Goal: Transaction & Acquisition: Purchase product/service

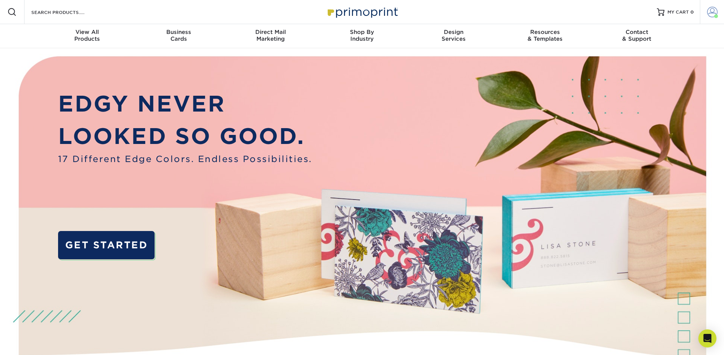
click at [716, 13] on span at bounding box center [712, 12] width 11 height 11
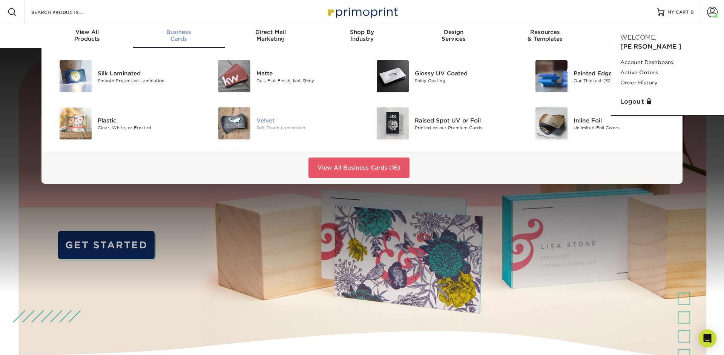
click at [242, 127] on img at bounding box center [234, 124] width 32 height 32
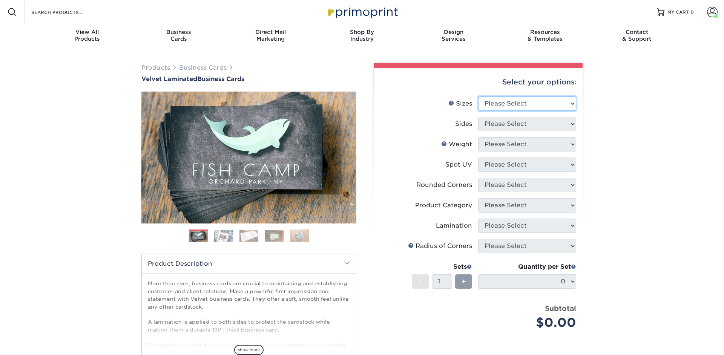
select select "2.00x3.50"
click option "2" x 3.5" - Standard" at bounding box center [0, 0] width 0 height 0
select select "13abbda7-1d64-4f25-8bb2-c179b224825d"
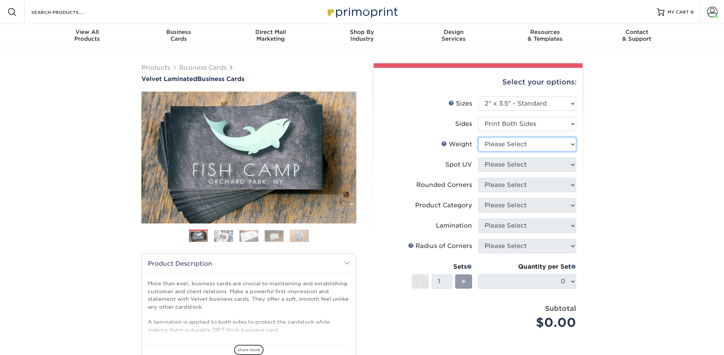
select select "16PT"
select select "3"
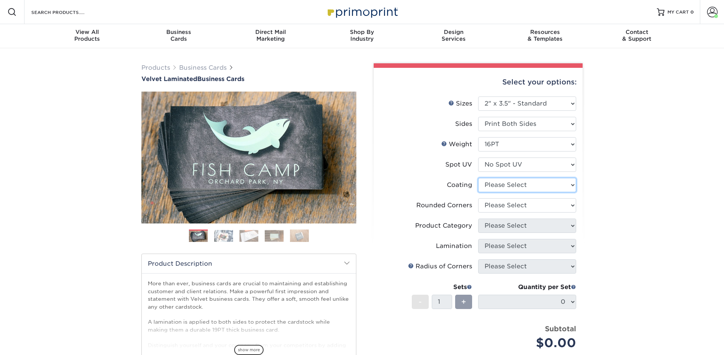
select select "3e7618de-abca-4bda-9f97-8b9129e913d8"
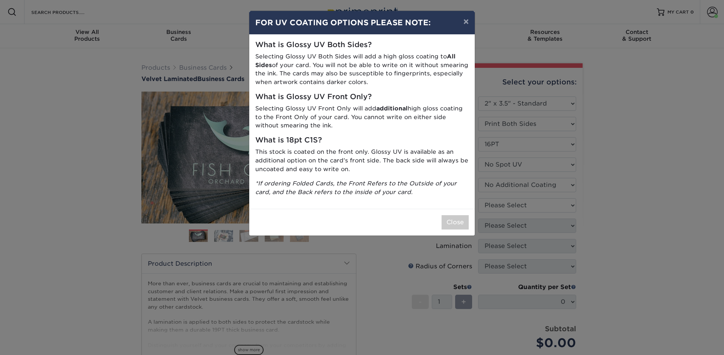
click at [526, 194] on div "× FOR UV COATING OPTIONS PLEASE NOTE: What is Glossy UV Both Sides? Selecting G…" at bounding box center [362, 177] width 724 height 355
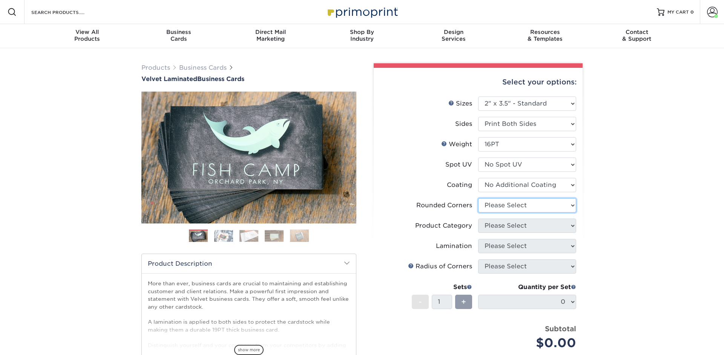
select select "7672df9e-0e0a-464d-8e1f-920c575e4da3"
click option "Yes - Round 4 Corners" at bounding box center [0, 0] width 0 height 0
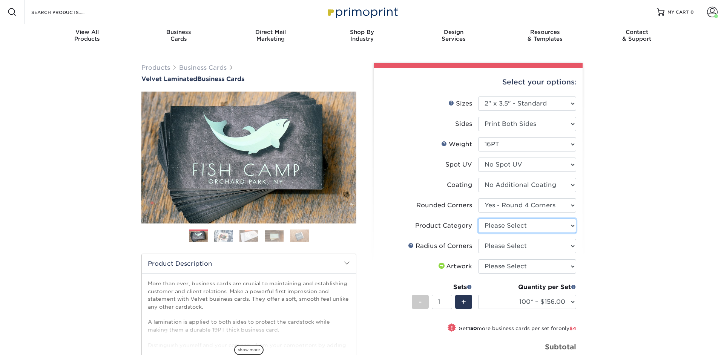
select select "3b5148f1-0588-4f88-a218-97bcfdce65c1"
click option "Business Cards" at bounding box center [0, 0] width 0 height 0
click option "Rounded 1/8"" at bounding box center [0, 0] width 0 height 0
click option "Rounded 1/4"" at bounding box center [0, 0] width 0 height 0
select select "589680c7-ee9a-431b-9d12-d7aeb1386a97"
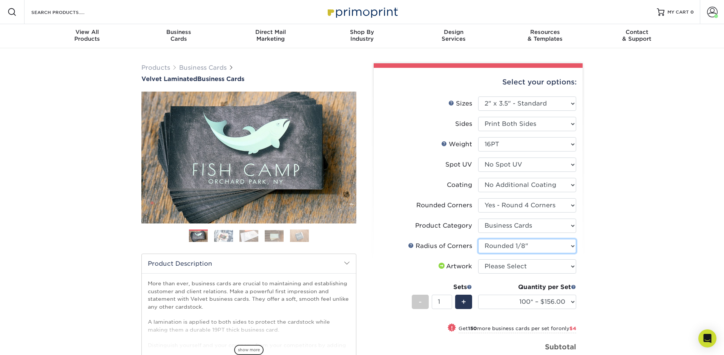
click option "Rounded 1/8"" at bounding box center [0, 0] width 0 height 0
click at [603, 238] on div "Products Business Cards Velvet Laminated Business Cards Previous Next" at bounding box center [362, 272] width 724 height 449
select select "upload"
click option "I will upload files" at bounding box center [0, 0] width 0 height 0
click at [478, 295] on select "100* – $156.00 250* – $160.00 500 – $164.00 1000 – $184.00 2500 – $435.00 5000 …" at bounding box center [527, 302] width 98 height 14
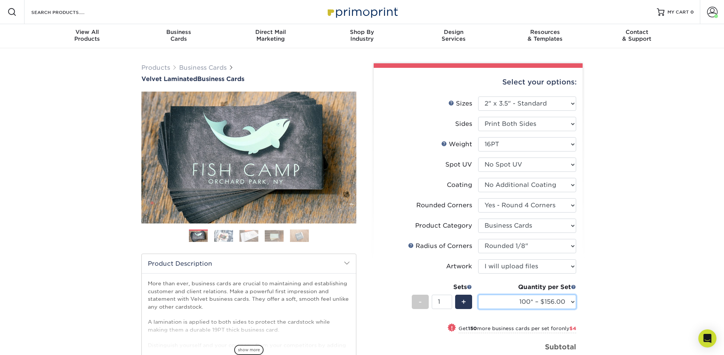
select select "500 – $164.00"
click option "500 – $164.00" at bounding box center [0, 0] width 0 height 0
click at [604, 246] on div "Products Business Cards Velvet Laminated Business Cards Previous Next" at bounding box center [362, 265] width 724 height 434
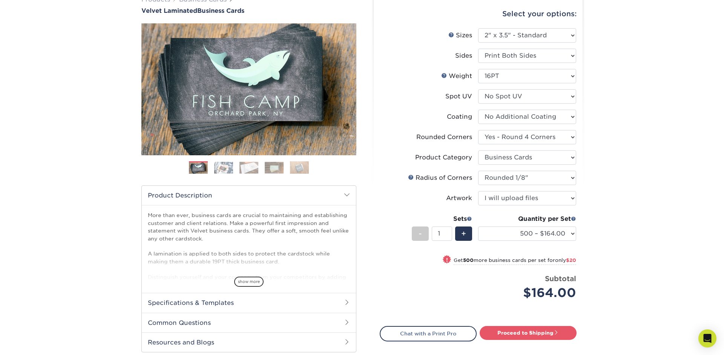
scroll to position [69, 0]
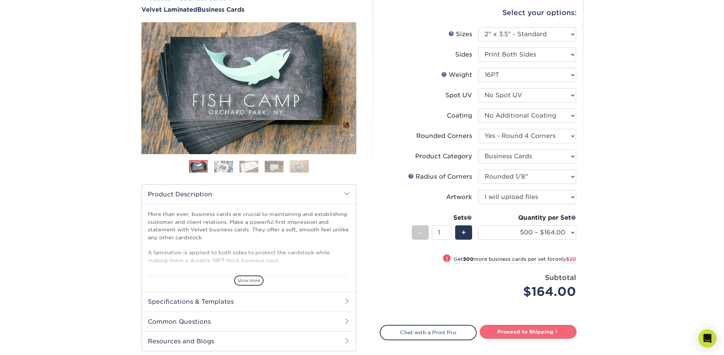
click at [518, 335] on link "Proceed to Shipping" at bounding box center [528, 332] width 97 height 14
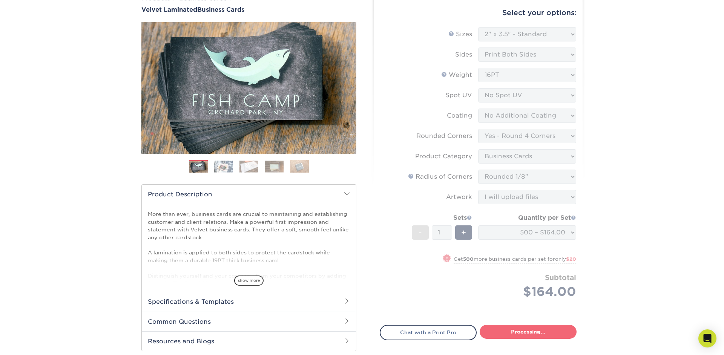
type input "Set 1"
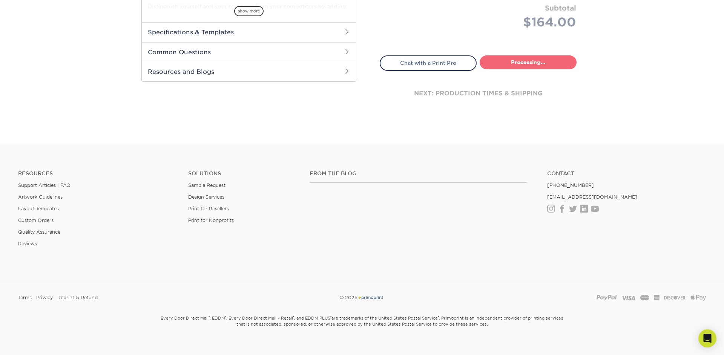
select select "e8c18a69-d6a6-4da7-8aa2-c32e6cda6507"
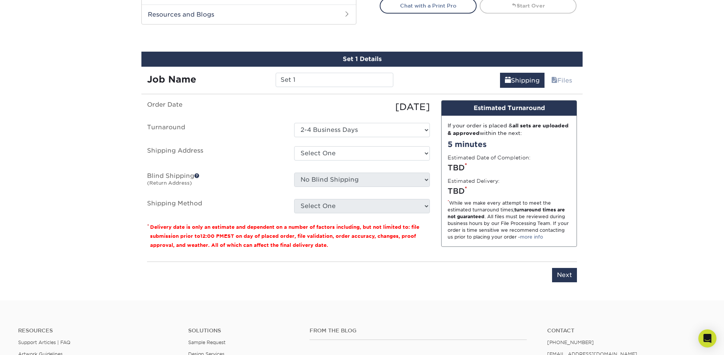
scroll to position [415, 0]
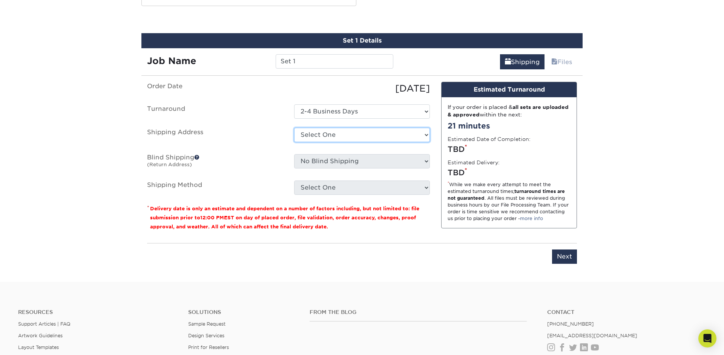
select select "newaddress"
click option "+ Add New Address" at bounding box center [0, 0] width 0 height 0
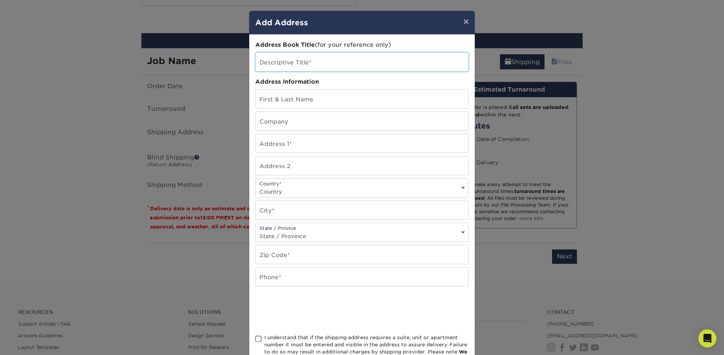
click at [320, 65] on input "text" at bounding box center [362, 62] width 213 height 18
type input "ICEBERG WH"
type input "[PERSON_NAME]"
type input "ICEBERG"
type input "[STREET_ADDRESS]"
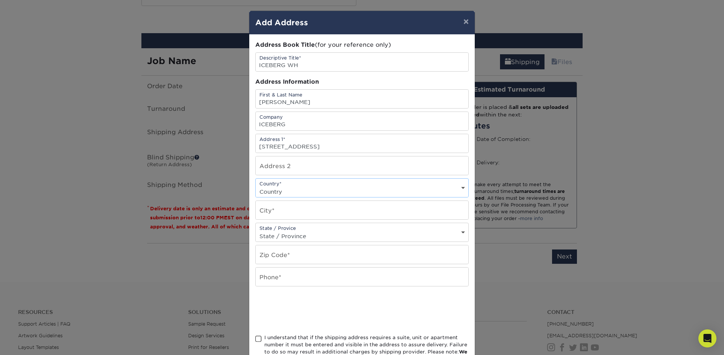
select select "US"
type input "[GEOGRAPHIC_DATA]"
select select "FL"
type input "33881"
type input "[PHONE_NUMBER]"
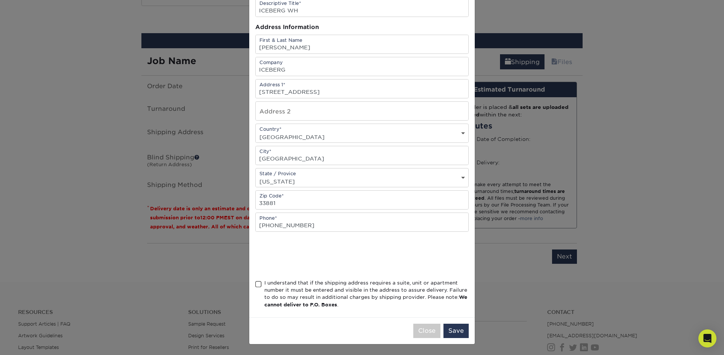
scroll to position [60, 0]
click at [305, 290] on div "I understand that if the shipping address requires a suite, unit or apartment n…" at bounding box center [366, 294] width 204 height 29
click at [0, 0] on input "I understand that if the shipping address requires a suite, unit or apartment n…" at bounding box center [0, 0] width 0 height 0
click at [462, 334] on button "Save" at bounding box center [456, 331] width 25 height 14
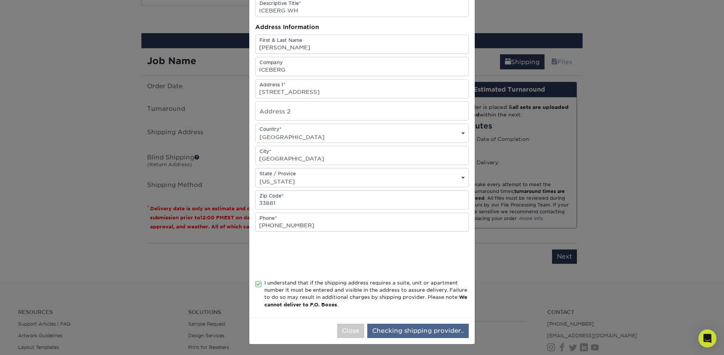
scroll to position [0, 0]
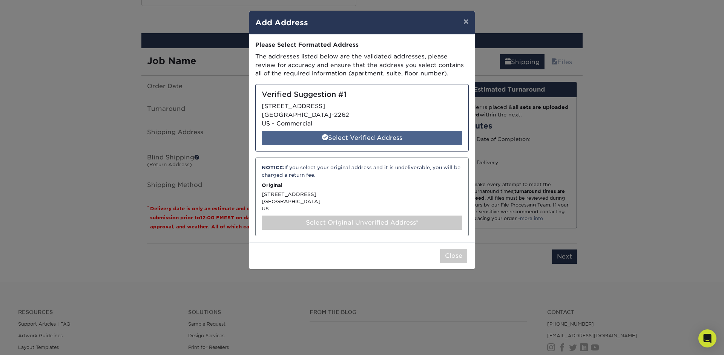
click at [373, 140] on div "Select Verified Address" at bounding box center [362, 138] width 201 height 14
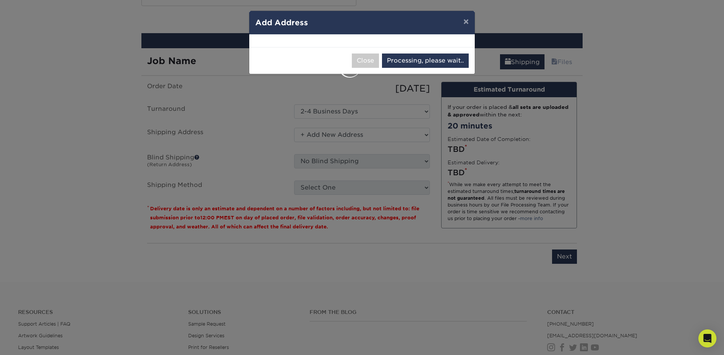
select select "285263"
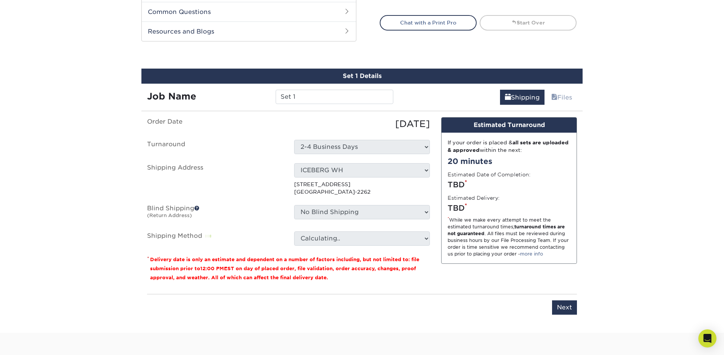
scroll to position [378, 0]
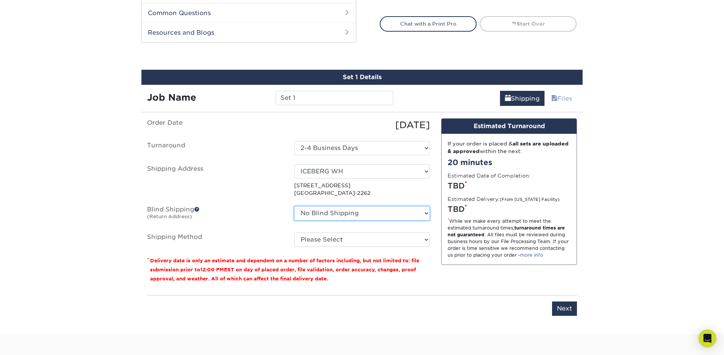
select select "272155"
click option "Ray Graphics" at bounding box center [0, 0] width 0 height 0
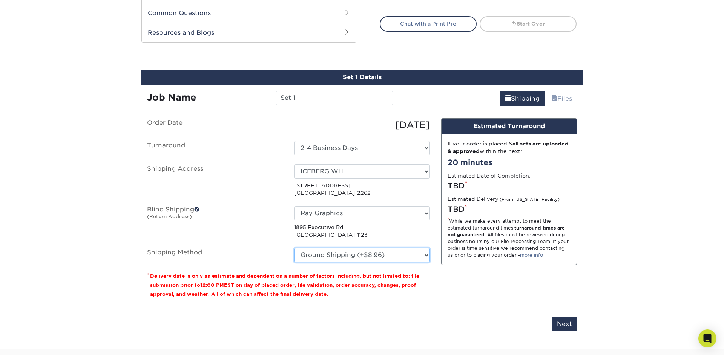
click option "Ground Shipping (+$8.96)" at bounding box center [0, 0] width 0 height 0
click option "Next Day Shipping by 12 noon (+$21.01)" at bounding box center [0, 0] width 0 height 0
click option "2 Day Air Shipping (+$15.81)" at bounding box center [0, 0] width 0 height 0
click option "Ground Shipping (+$8.96)" at bounding box center [0, 0] width 0 height 0
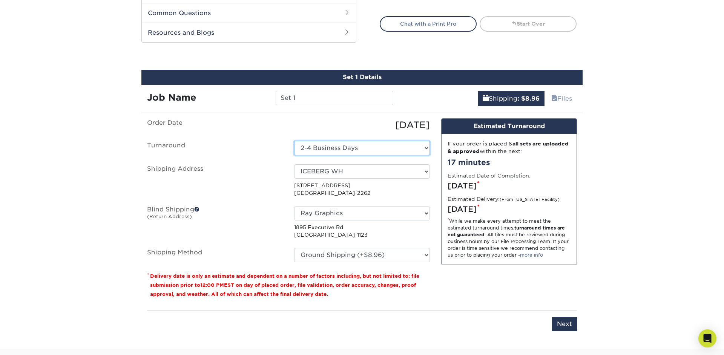
click option "2-4 Business Days" at bounding box center [0, 0] width 0 height 0
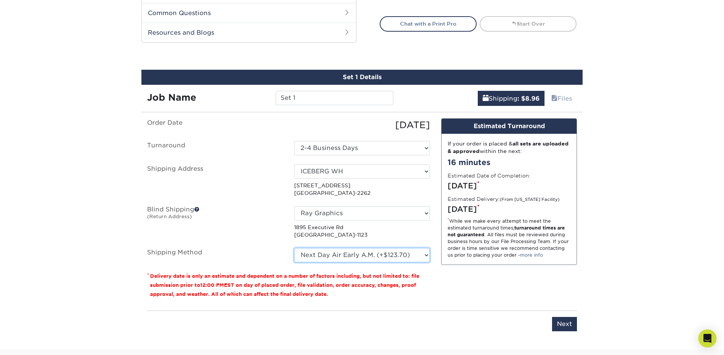
click option "Next Day Air Early A.M. (+$123.70)" at bounding box center [0, 0] width 0 height 0
select select "03"
click option "Ground Shipping (+$8.96)" at bounding box center [0, 0] width 0 height 0
click at [566, 320] on input "Next" at bounding box center [564, 324] width 25 height 14
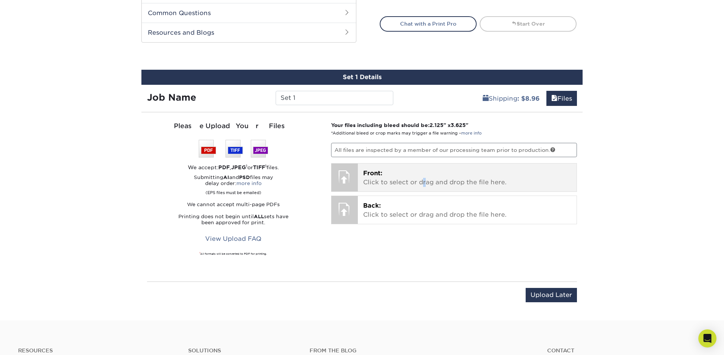
click at [424, 183] on p "Front: Click to select or drag and drop the file here." at bounding box center [467, 178] width 209 height 18
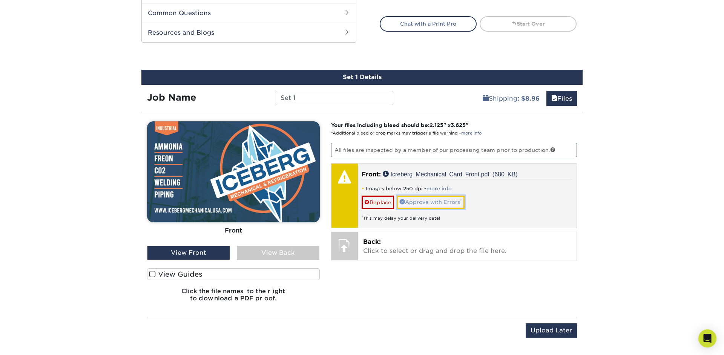
click at [437, 204] on link "Approve with Errors *" at bounding box center [431, 202] width 68 height 13
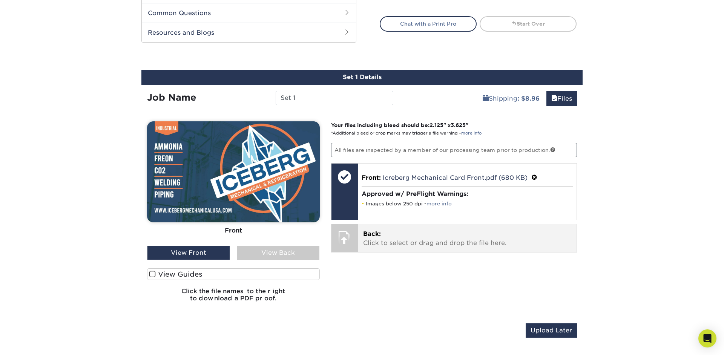
click at [412, 238] on p "Back: Click to select or drag and drop the file here." at bounding box center [467, 239] width 209 height 18
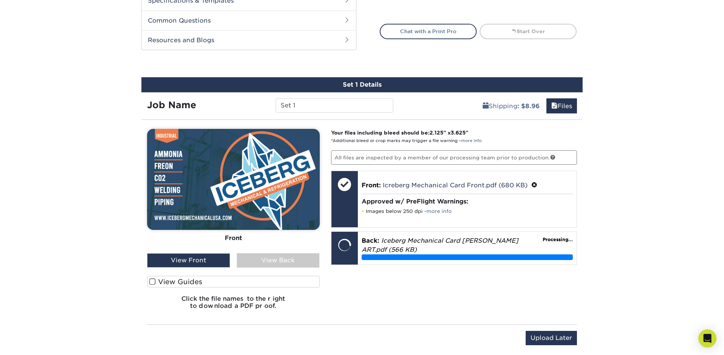
scroll to position [370, 0]
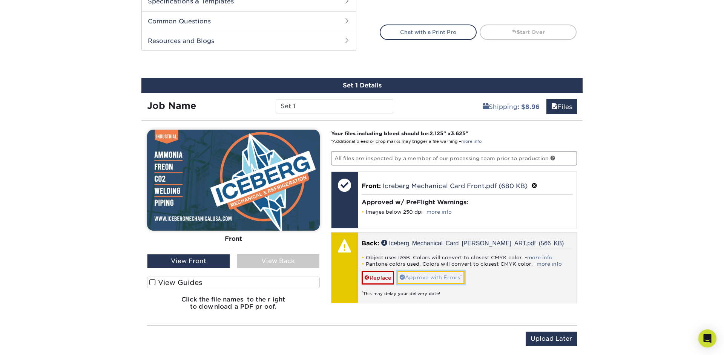
click at [433, 277] on link "Approve with Errors *" at bounding box center [431, 277] width 68 height 13
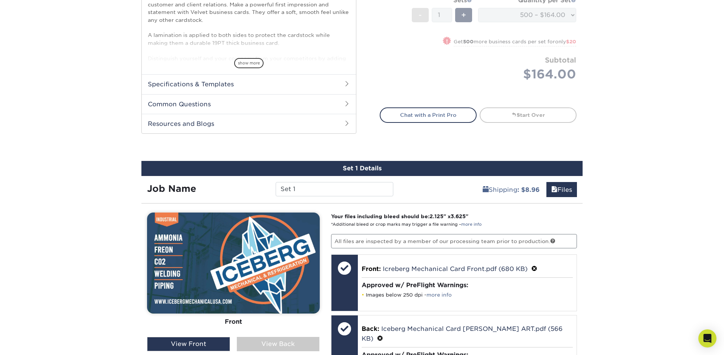
scroll to position [388, 0]
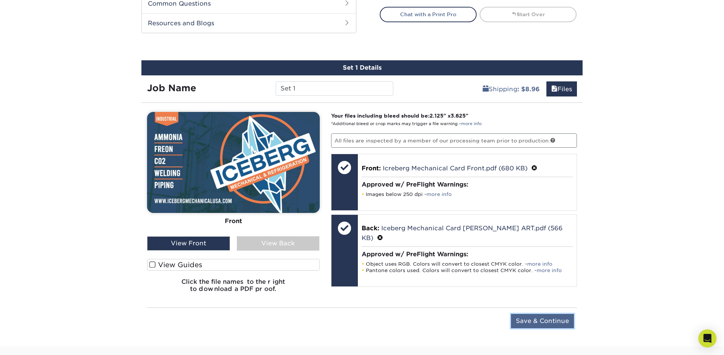
click at [535, 321] on input "Save & Continue" at bounding box center [542, 321] width 63 height 14
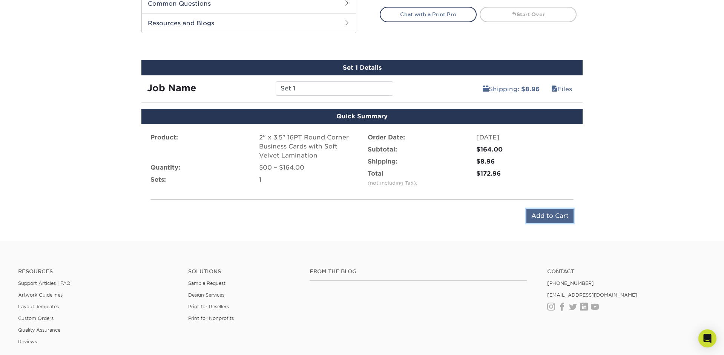
click at [536, 214] on input "Add to Cart" at bounding box center [550, 216] width 47 height 14
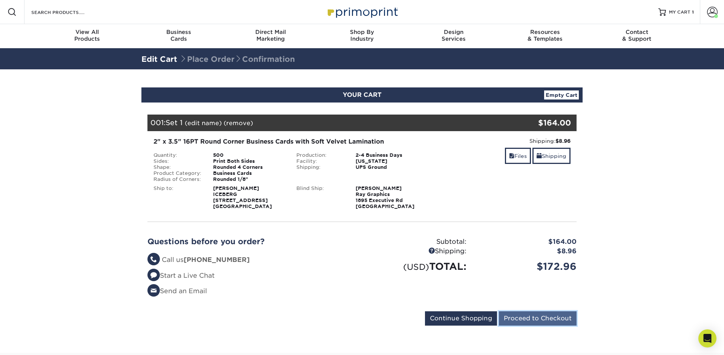
click at [523, 321] on input "Proceed to Checkout" at bounding box center [538, 319] width 78 height 14
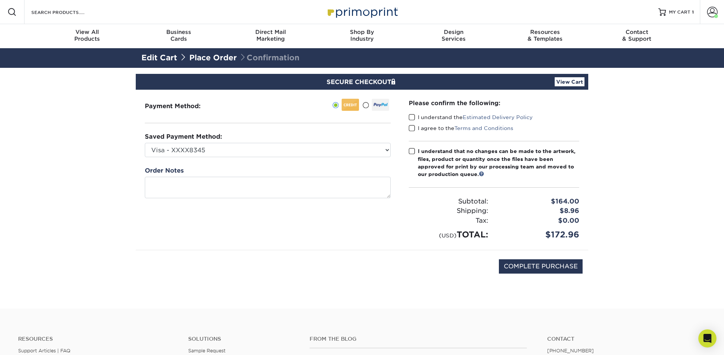
click at [568, 83] on link "View Cart" at bounding box center [570, 81] width 30 height 9
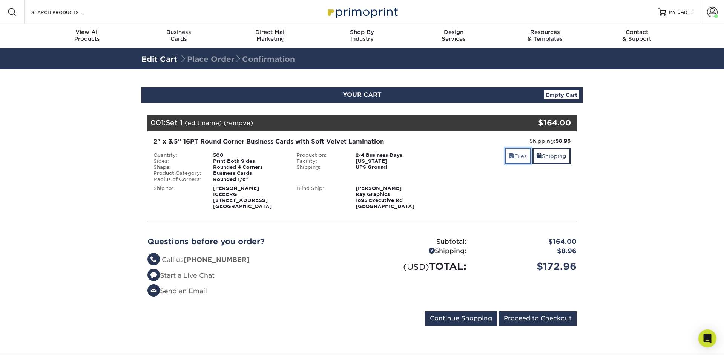
click at [518, 158] on link "Files" at bounding box center [518, 156] width 26 height 16
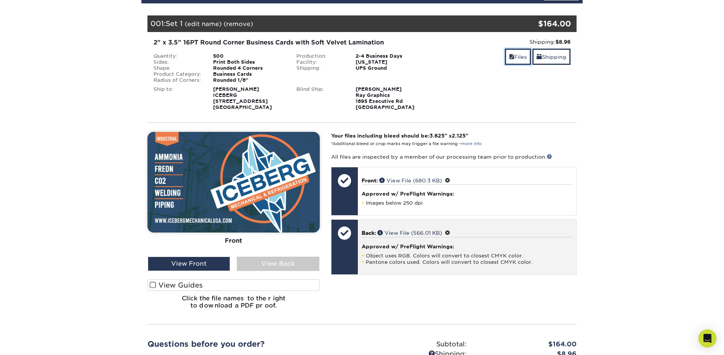
scroll to position [100, 0]
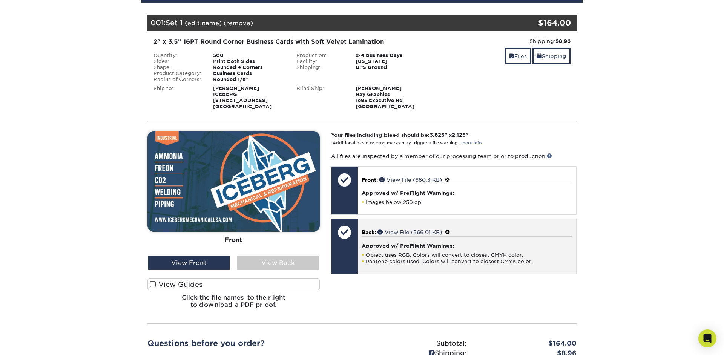
click at [478, 249] on h4 "Approved w/ PreFlight Warnings:" at bounding box center [467, 246] width 211 height 6
click at [478, 242] on div "Approved w/ PreFlight Warnings: Object uses RGB. Colors will convert to closest…" at bounding box center [467, 251] width 211 height 28
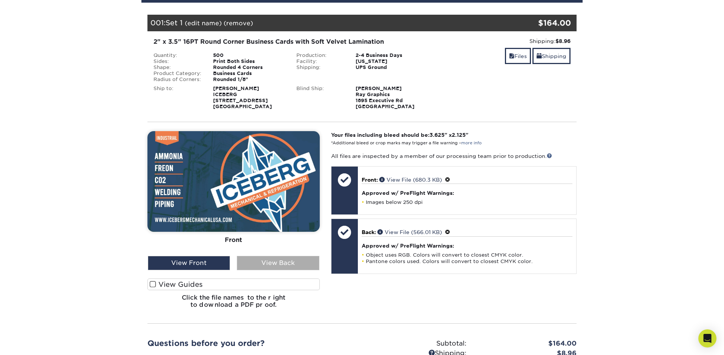
click at [299, 267] on div "View Back" at bounding box center [278, 263] width 82 height 14
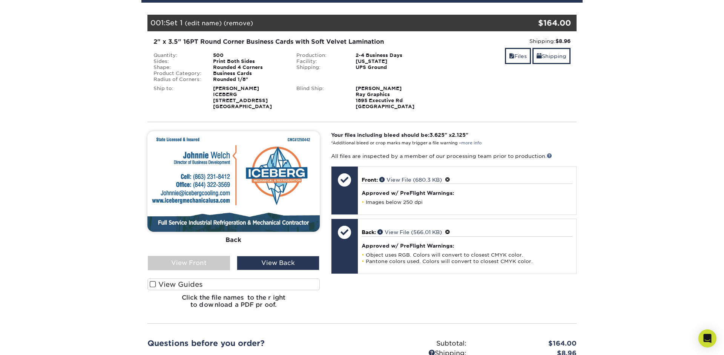
click at [123, 94] on section "YOUR CART Empty Cart Your Cart is Empty View Account Active Orders Order Histor…" at bounding box center [362, 212] width 724 height 486
